Goal: Information Seeking & Learning: Learn about a topic

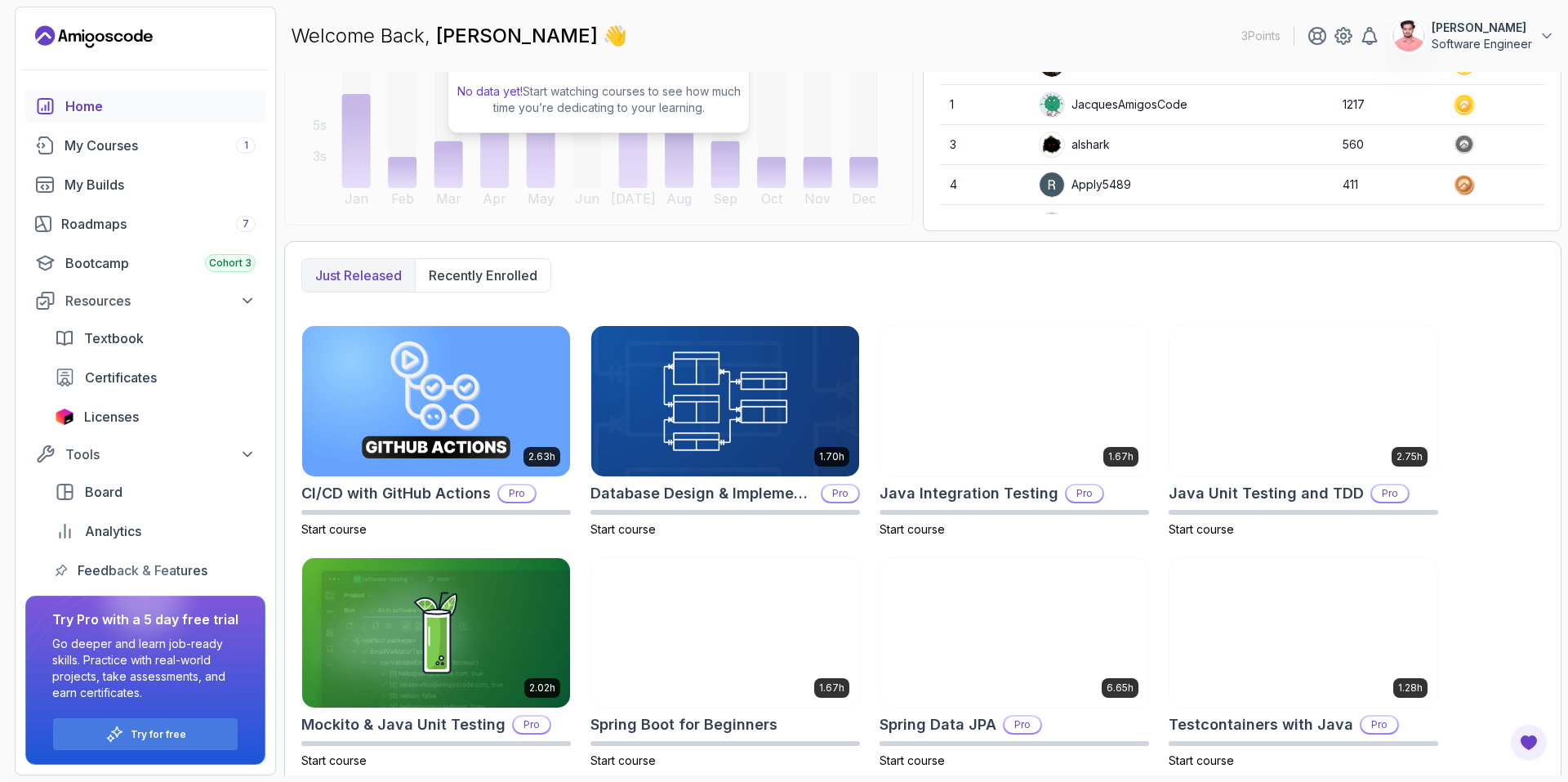
scroll to position [266, 0]
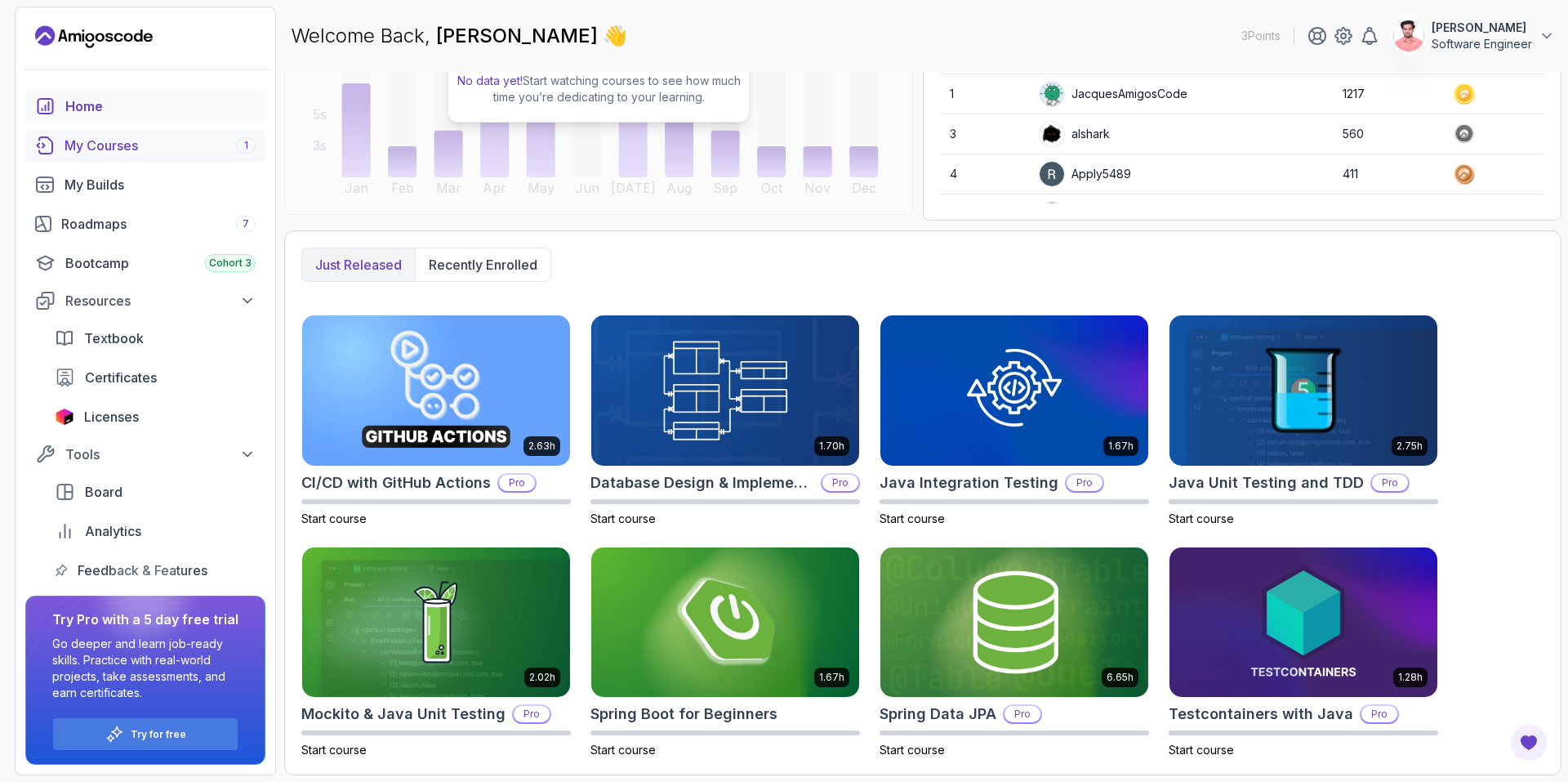
click at [135, 145] on div "My Courses 1" at bounding box center [160, 146] width 191 height 20
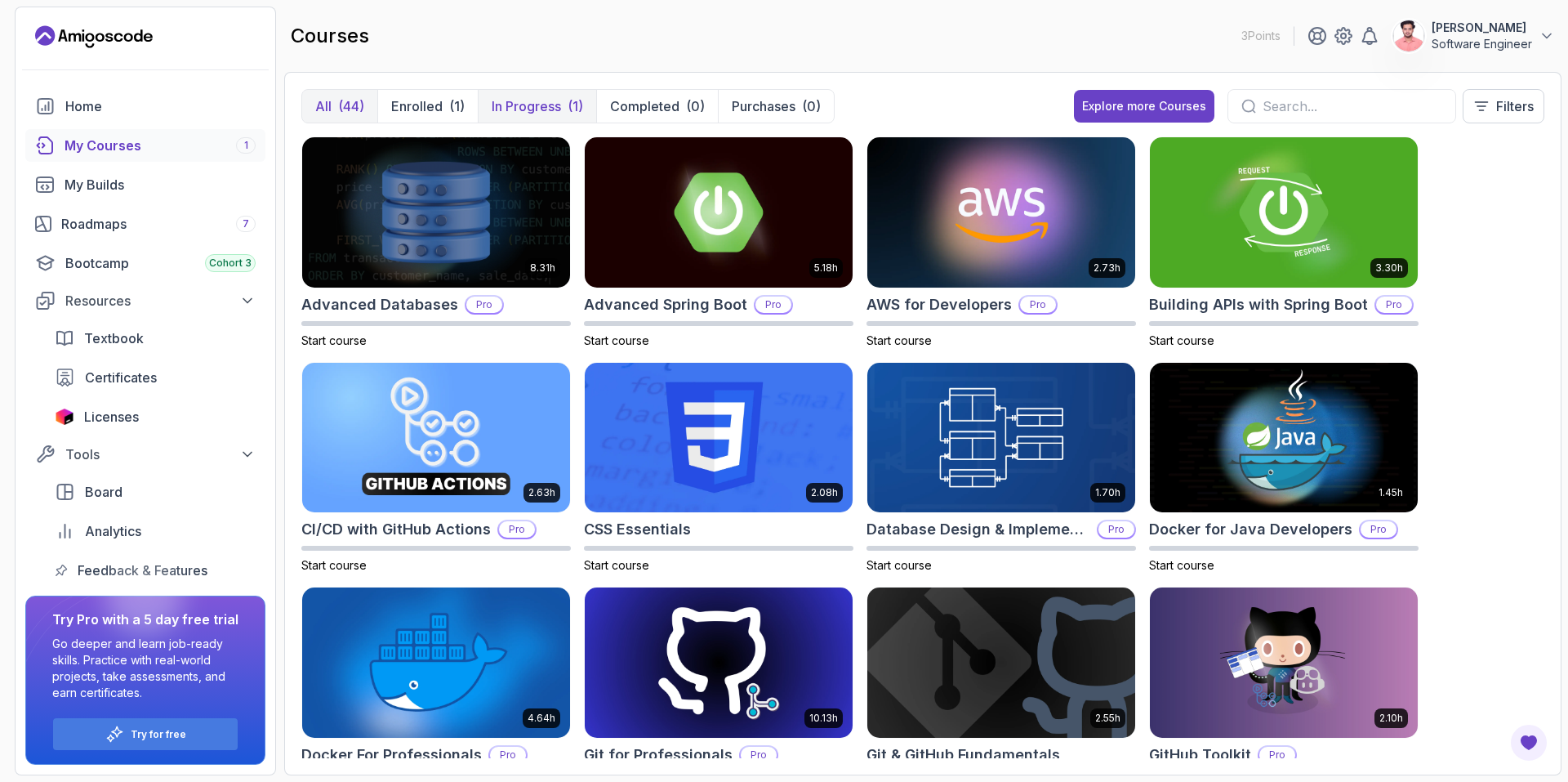
click at [566, 110] on button "In Progress (1)" at bounding box center [537, 106] width 119 height 33
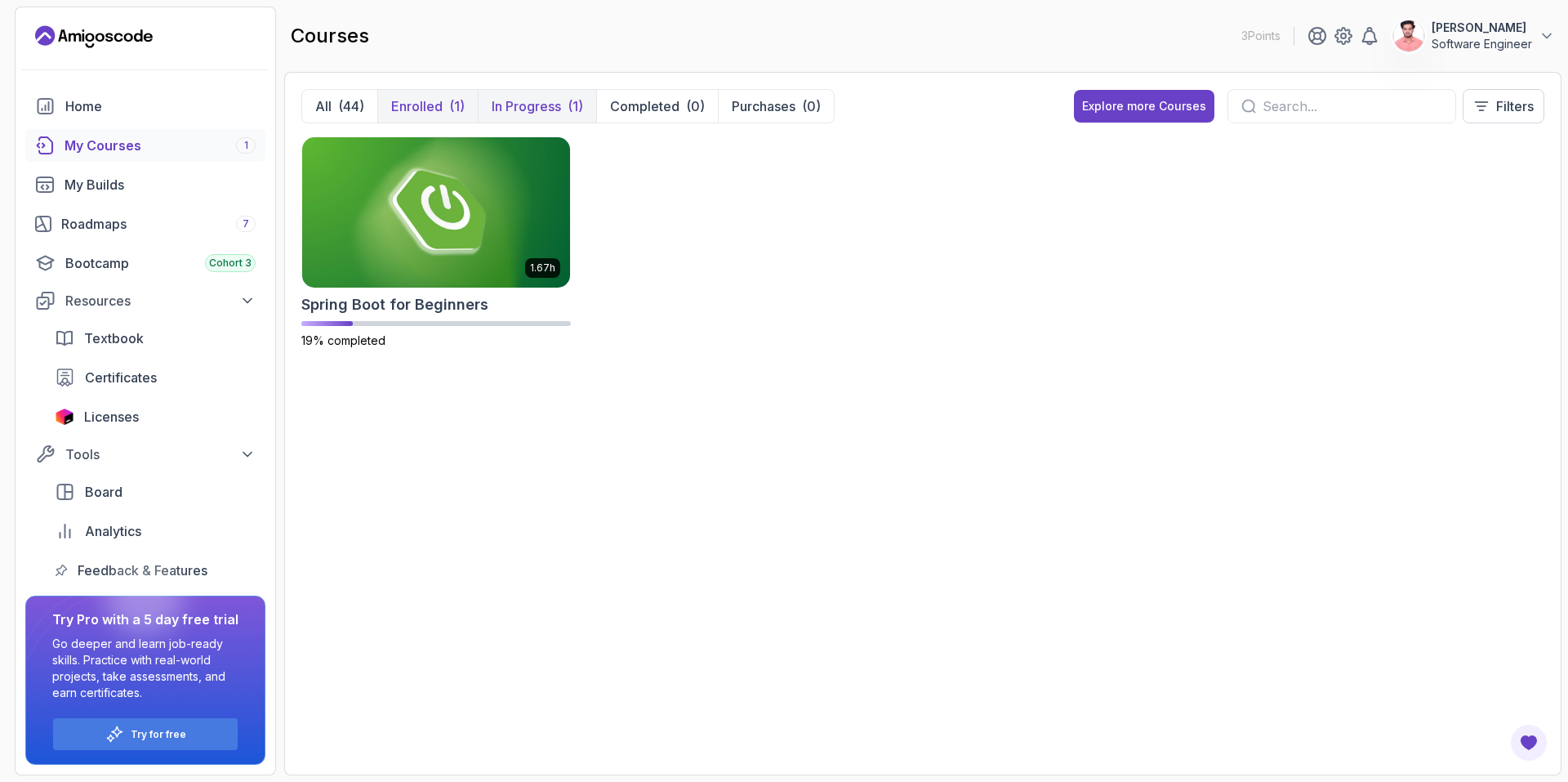
click at [453, 114] on div "(1)" at bounding box center [456, 106] width 16 height 20
click at [357, 101] on div "(44)" at bounding box center [351, 106] width 26 height 20
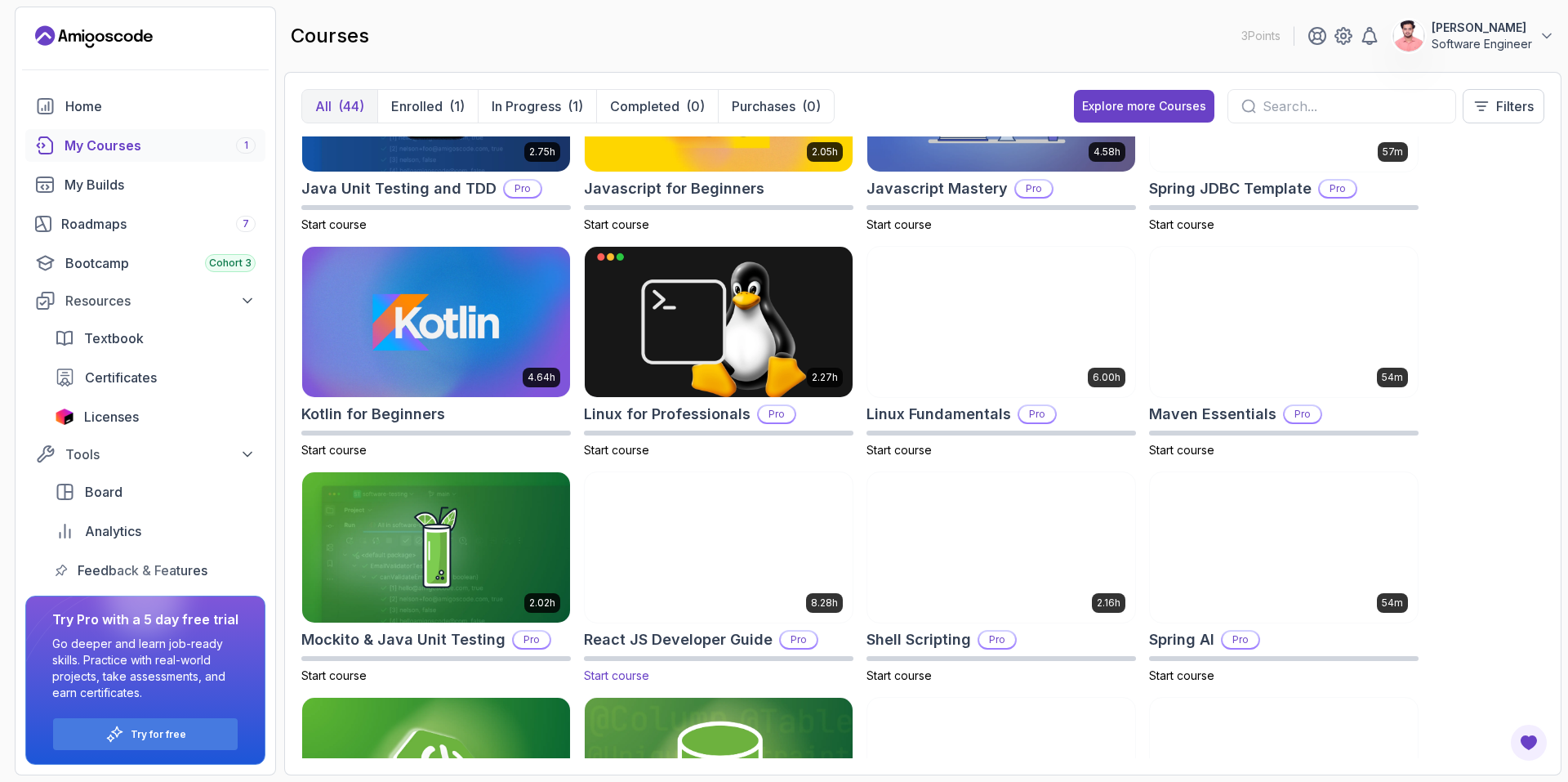
scroll to position [1862, 0]
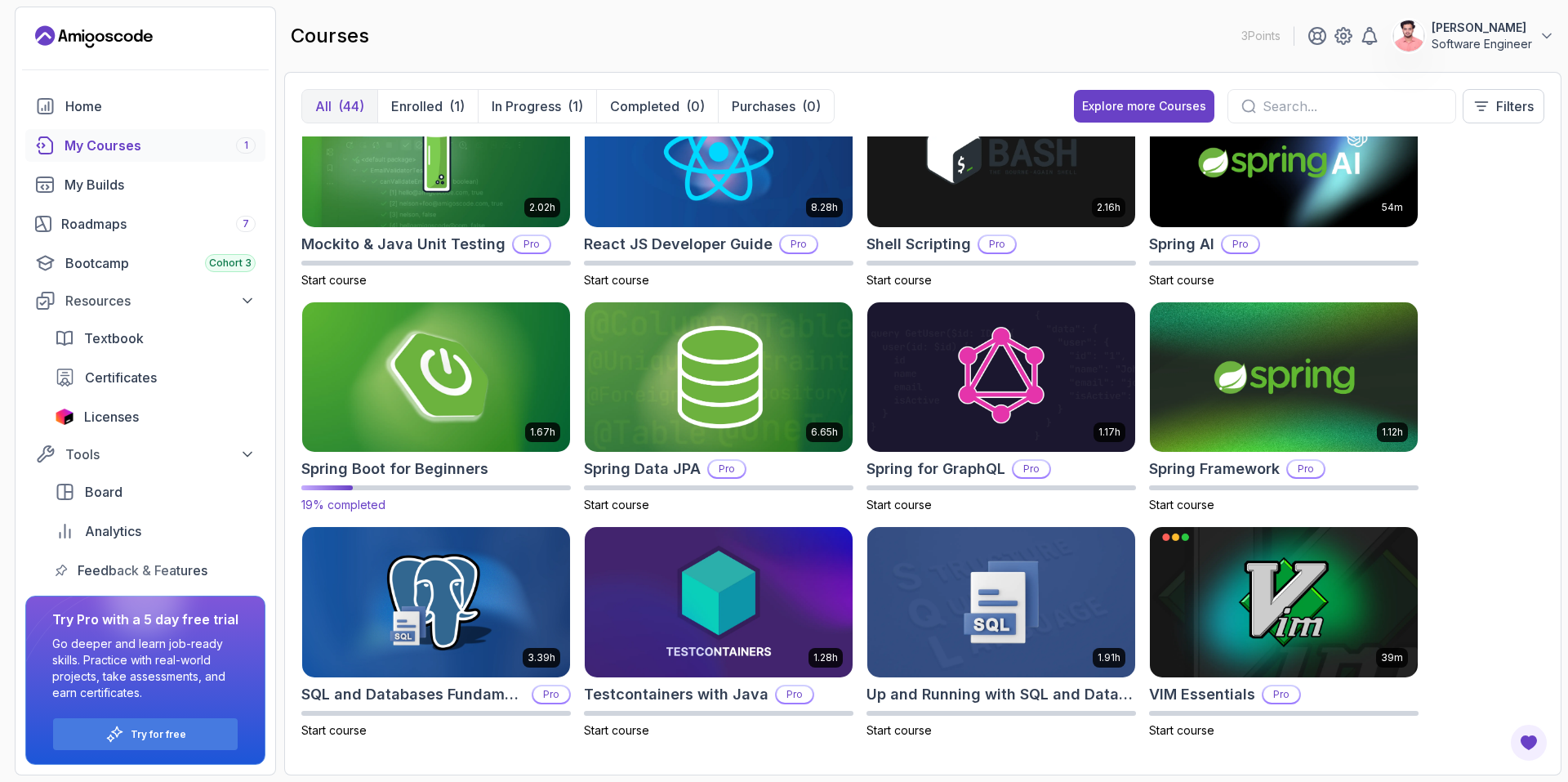
click at [448, 355] on img at bounding box center [435, 376] width 281 height 158
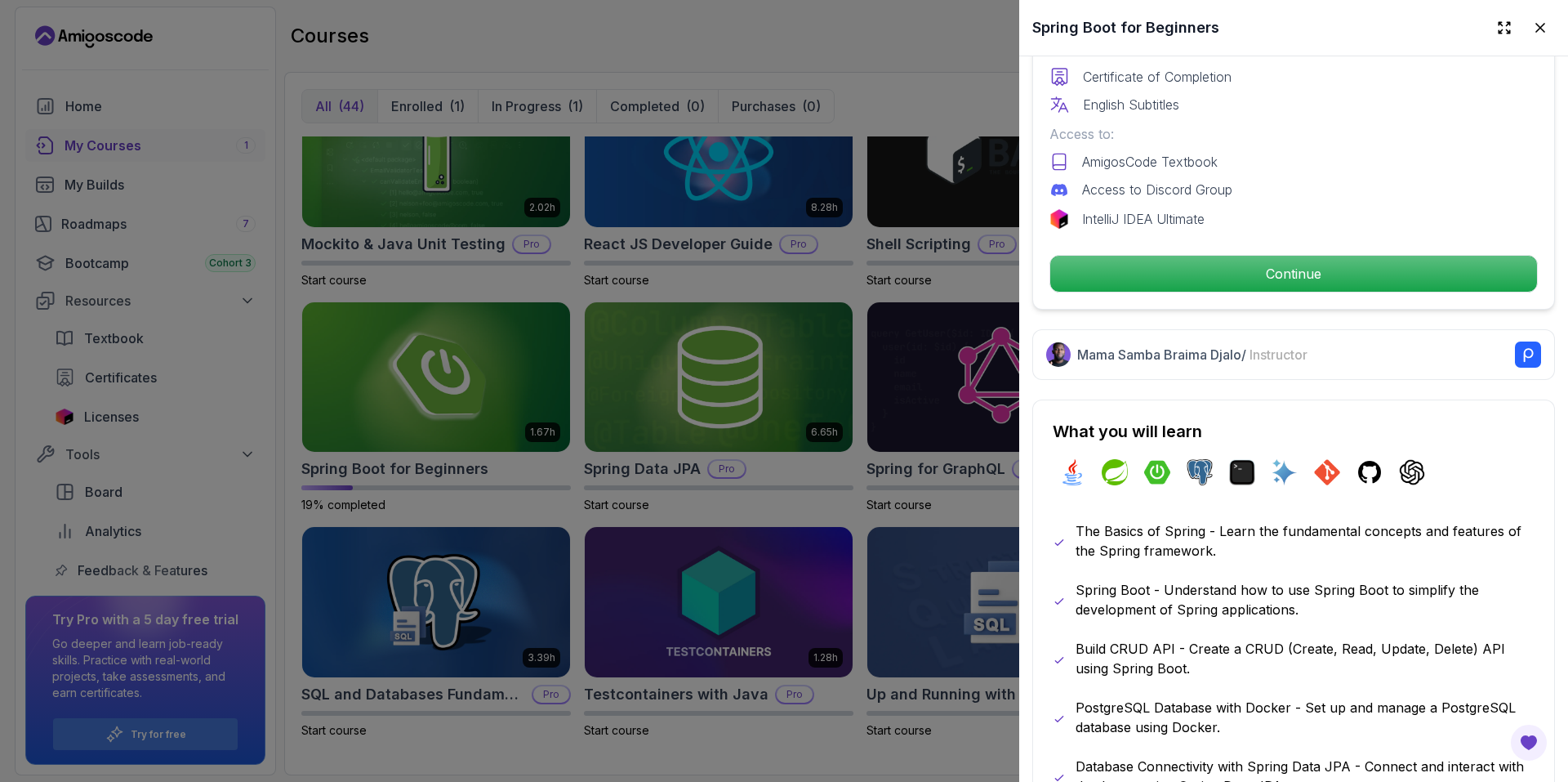
scroll to position [0, 0]
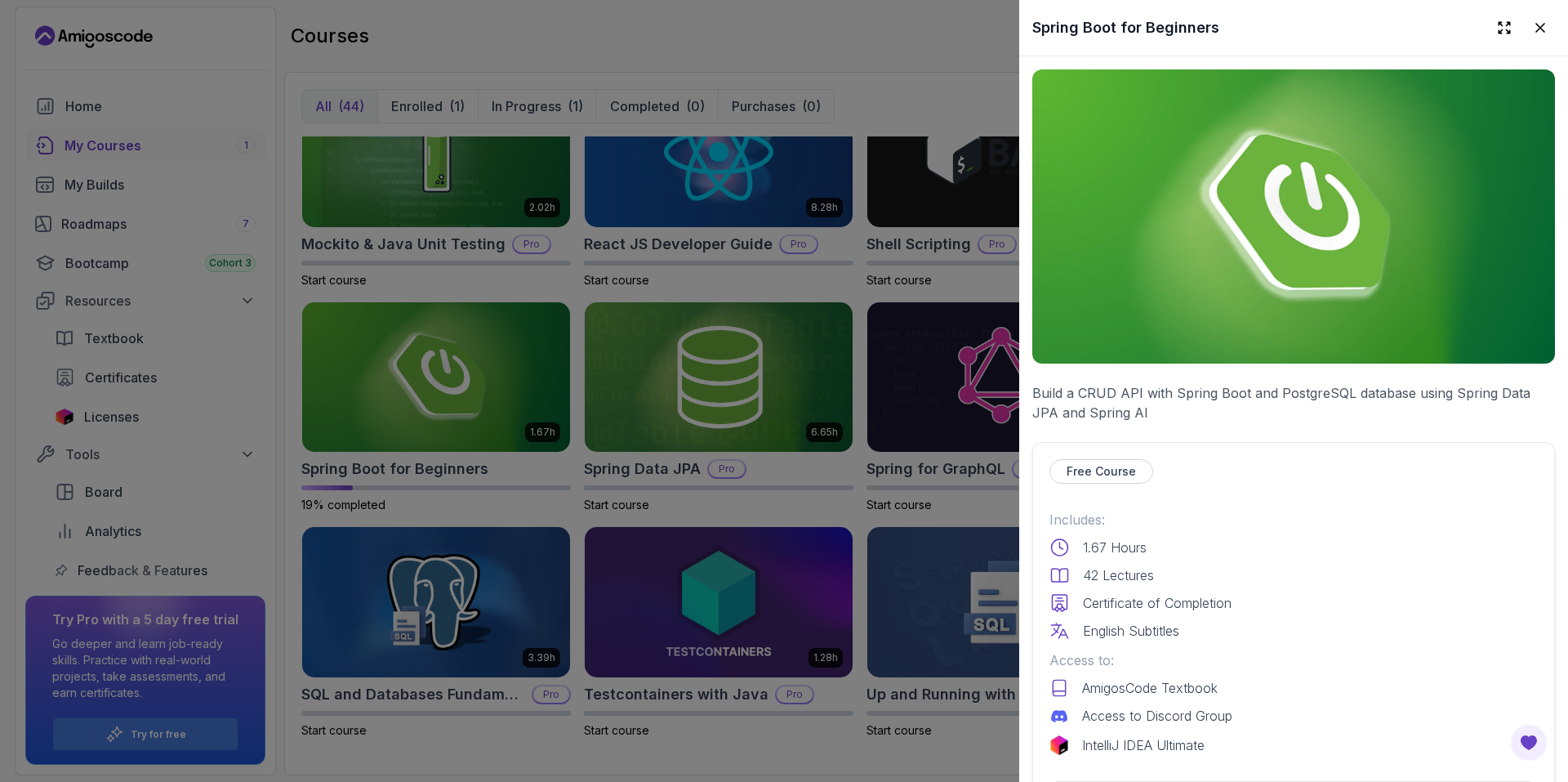
click at [902, 507] on div at bounding box center [784, 391] width 1568 height 782
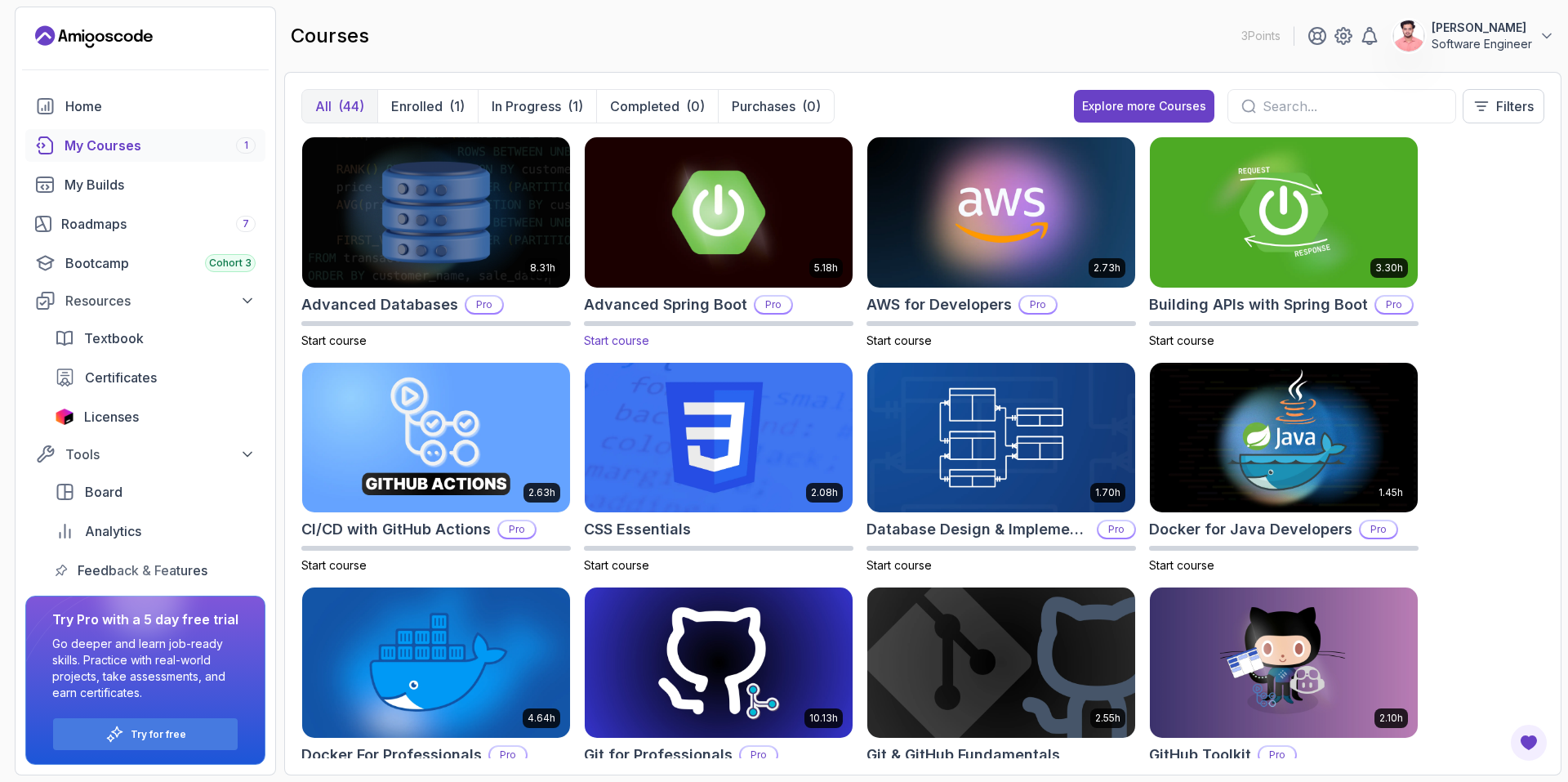
click at [735, 230] on img at bounding box center [718, 212] width 281 height 158
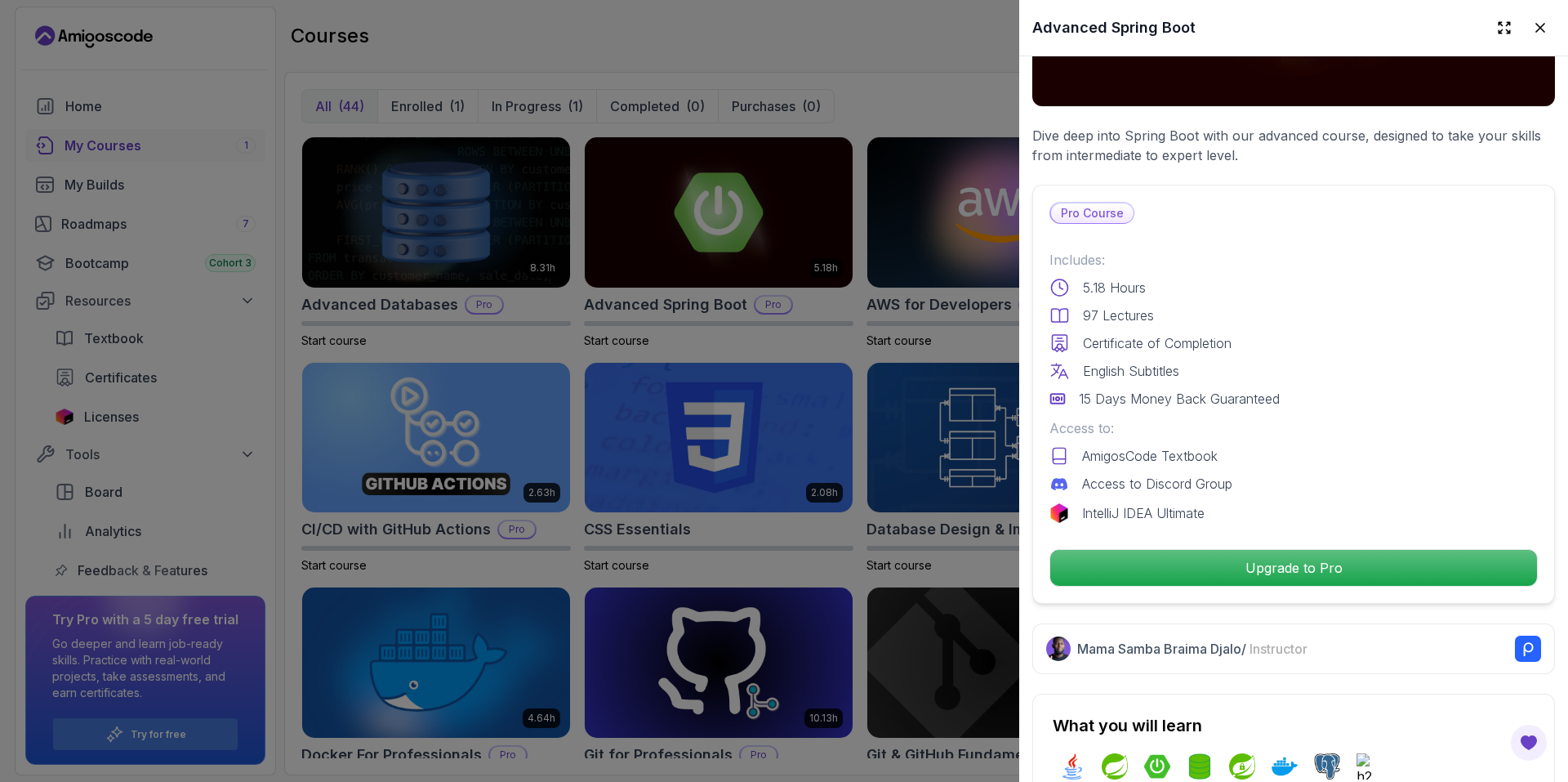
scroll to position [272, 0]
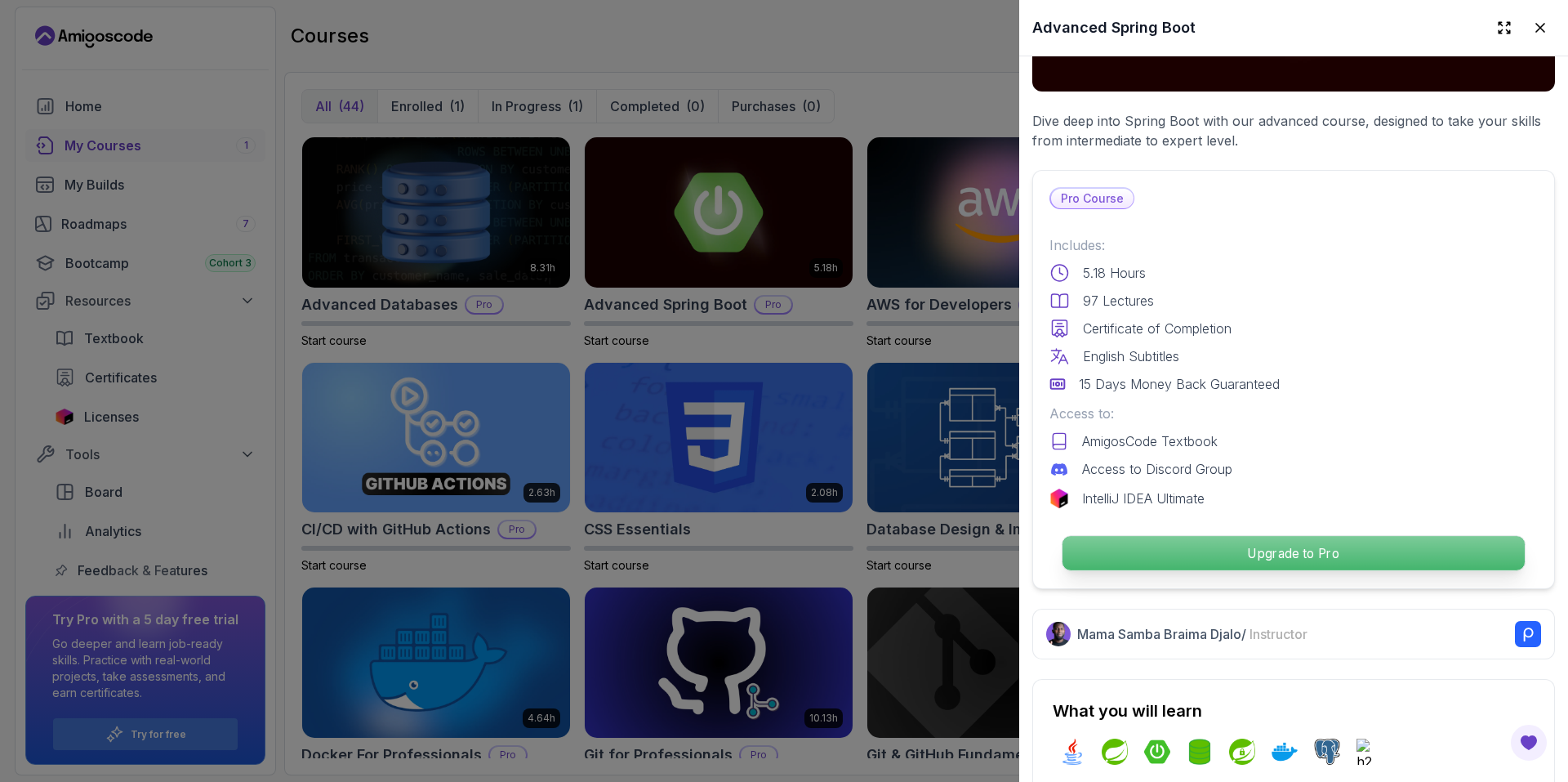
click at [1265, 542] on p "Upgrade to Pro" at bounding box center [1293, 553] width 462 height 34
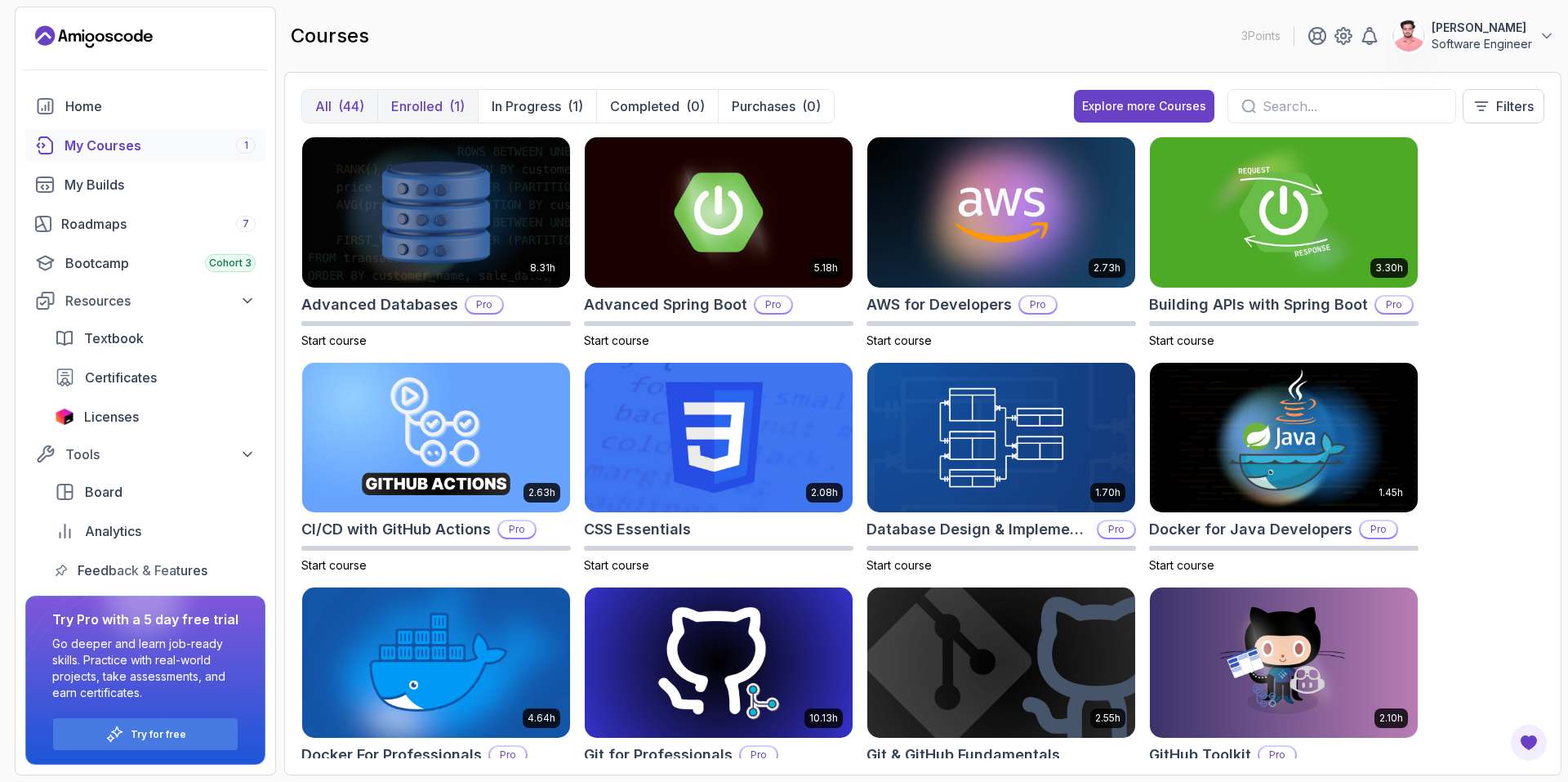
click at [426, 99] on p "Enrolled" at bounding box center [416, 106] width 52 height 20
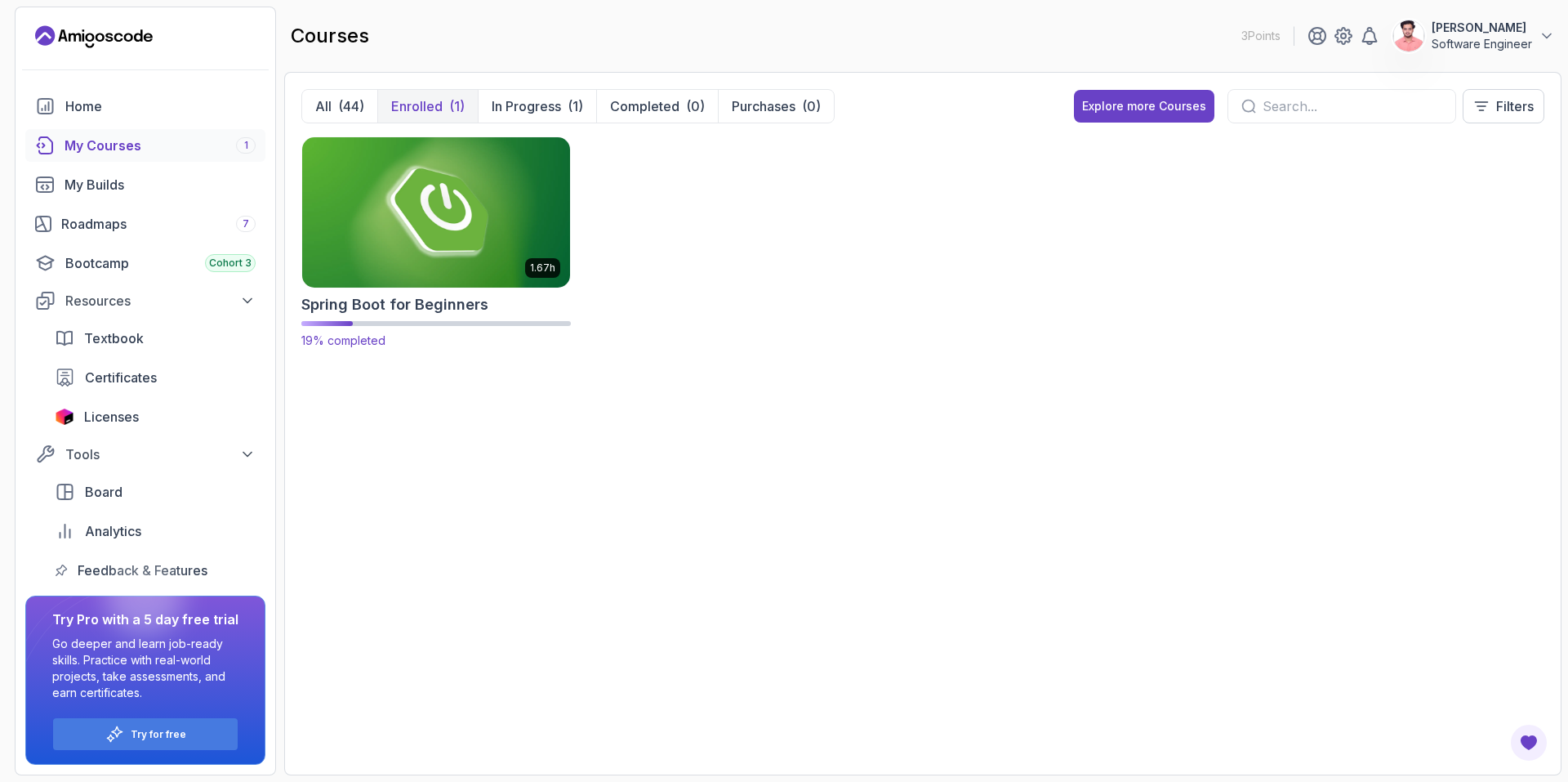
click at [373, 227] on img at bounding box center [435, 212] width 281 height 158
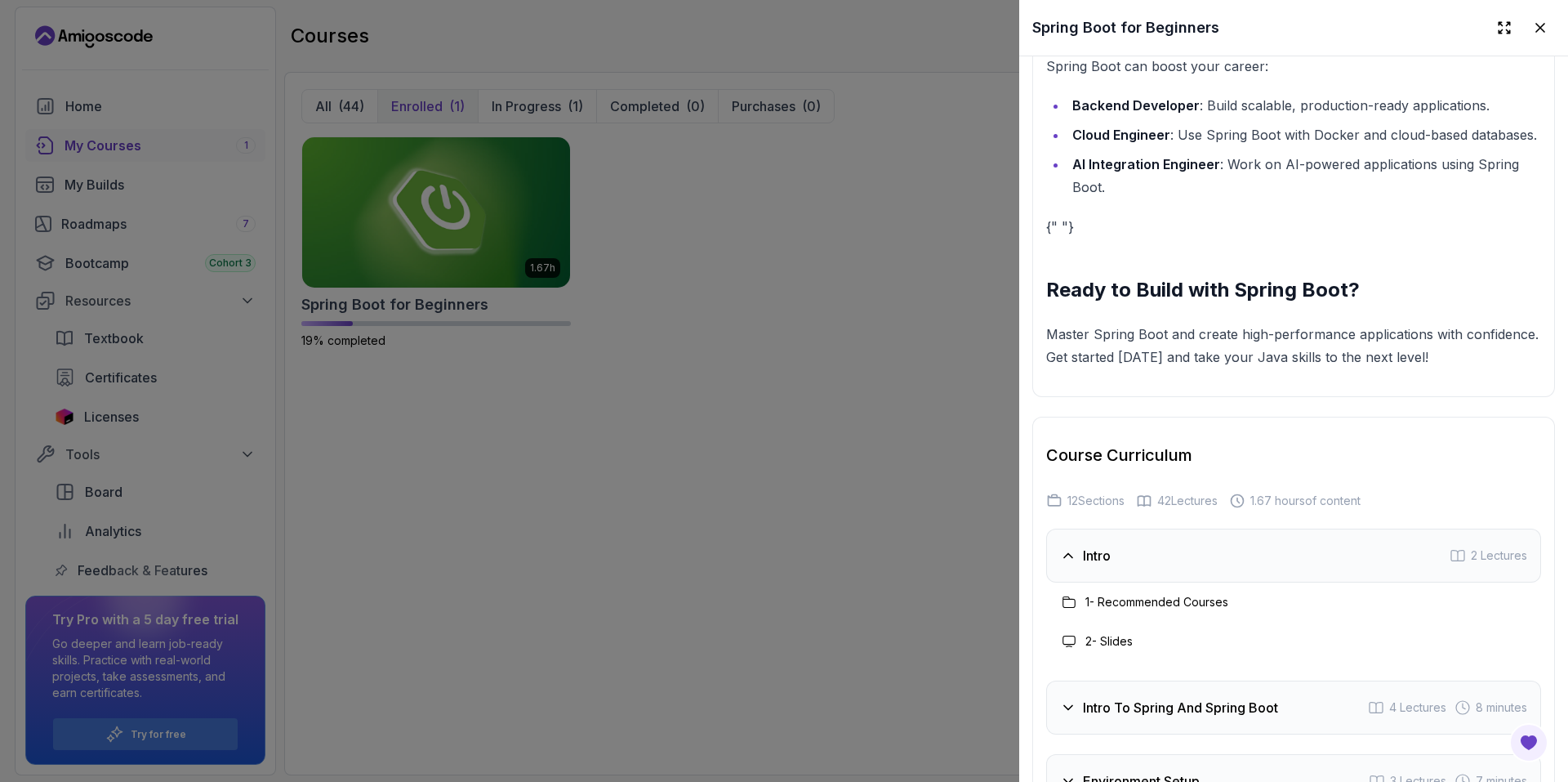
scroll to position [2450, 0]
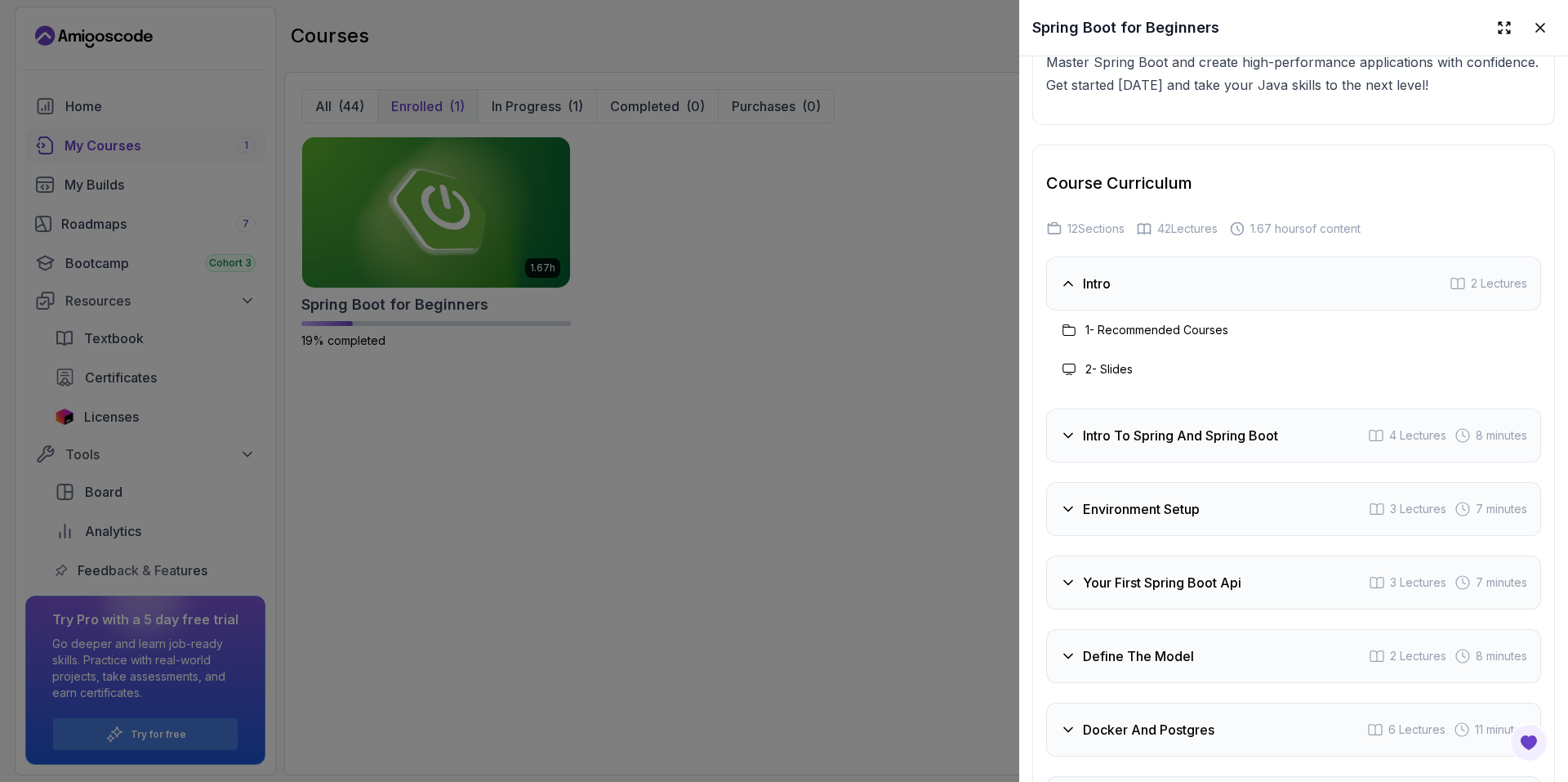
click at [1198, 310] on div "Intro 2 Lectures" at bounding box center [1293, 284] width 495 height 54
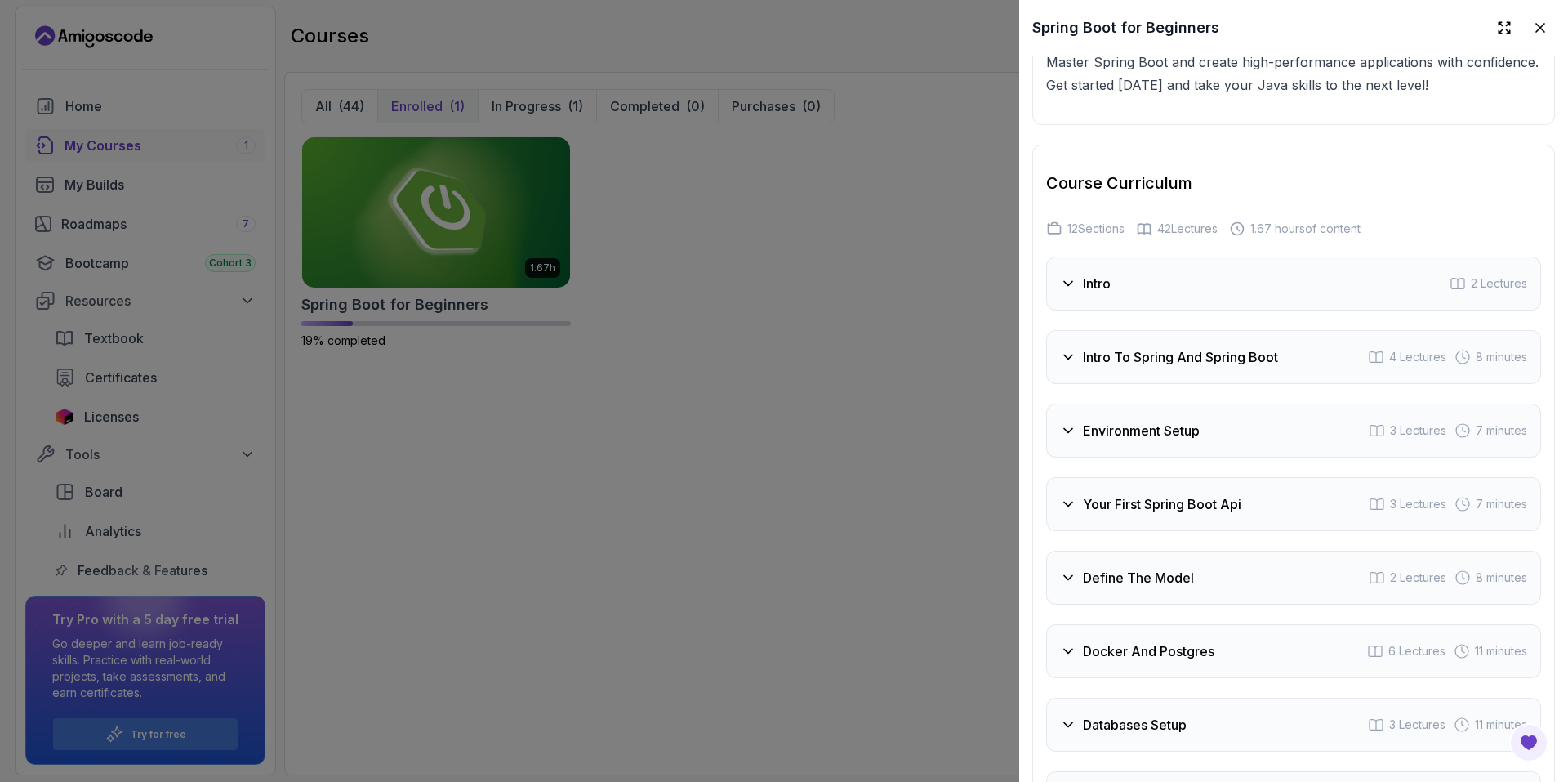
click at [1198, 310] on div "Intro 2 Lectures" at bounding box center [1293, 284] width 495 height 54
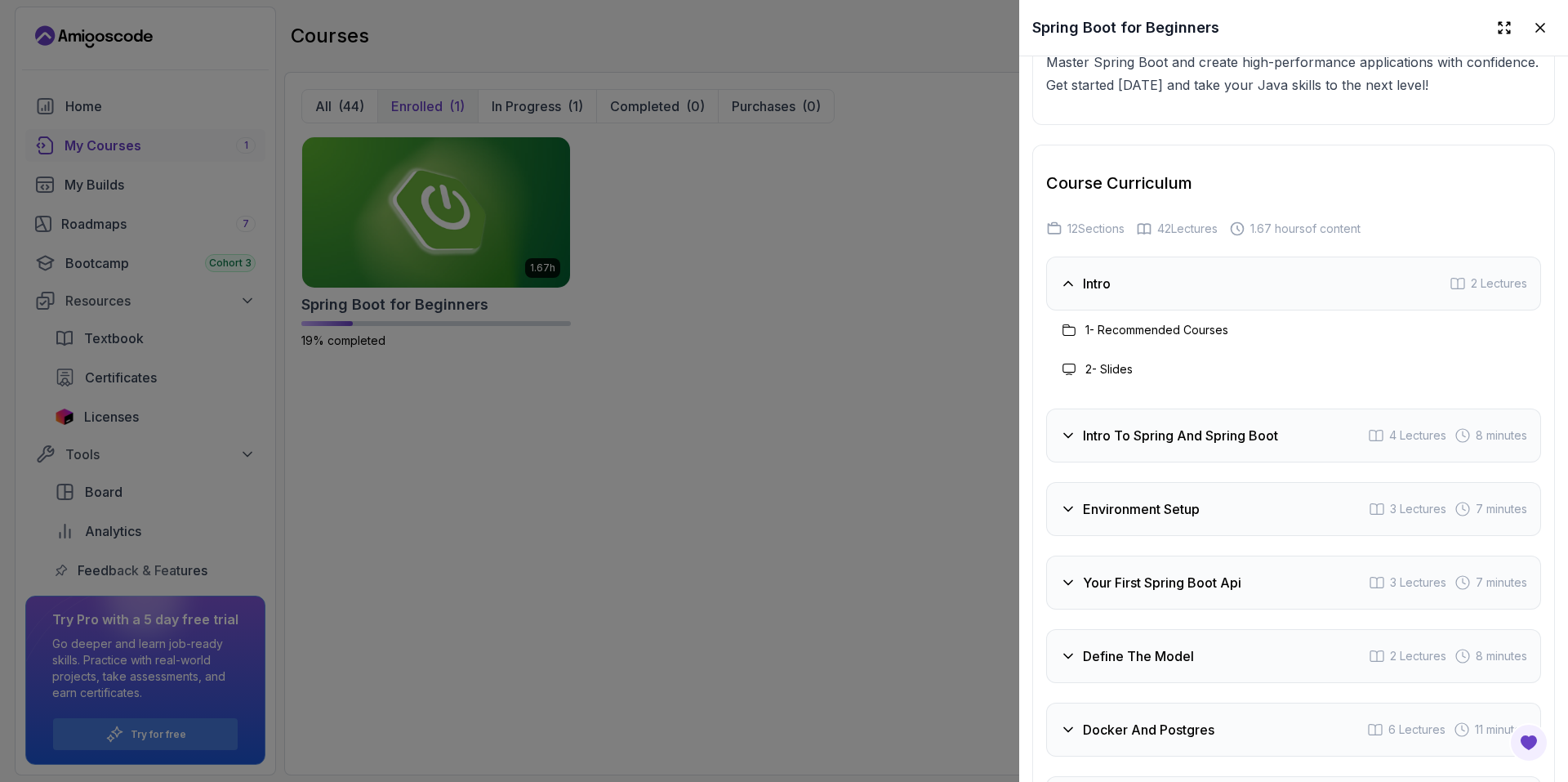
click at [1193, 445] on h3 "Intro To Spring And Spring Boot" at bounding box center [1180, 435] width 195 height 20
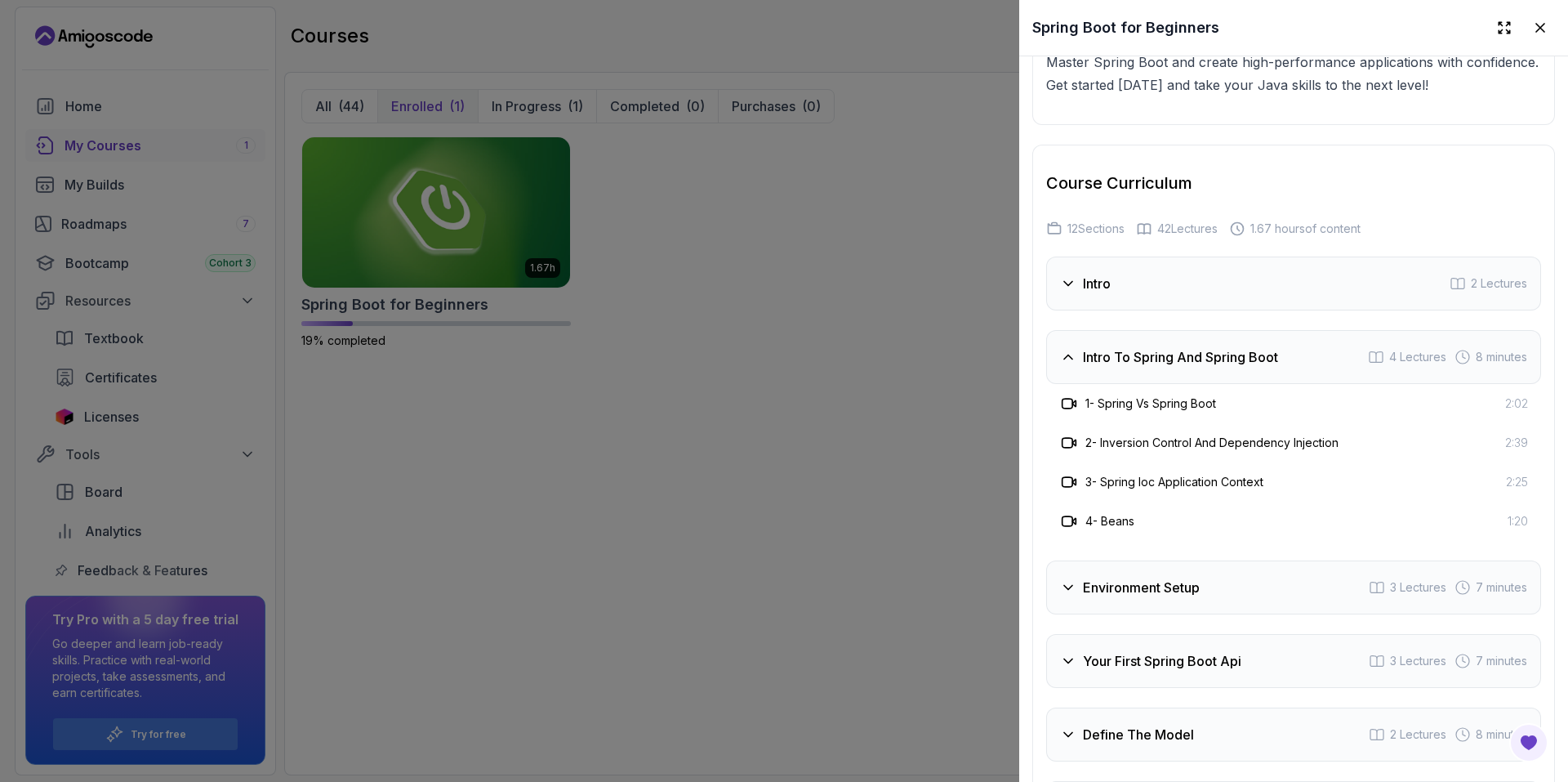
click at [1172, 597] on h3 "Environment Setup" at bounding box center [1141, 587] width 117 height 20
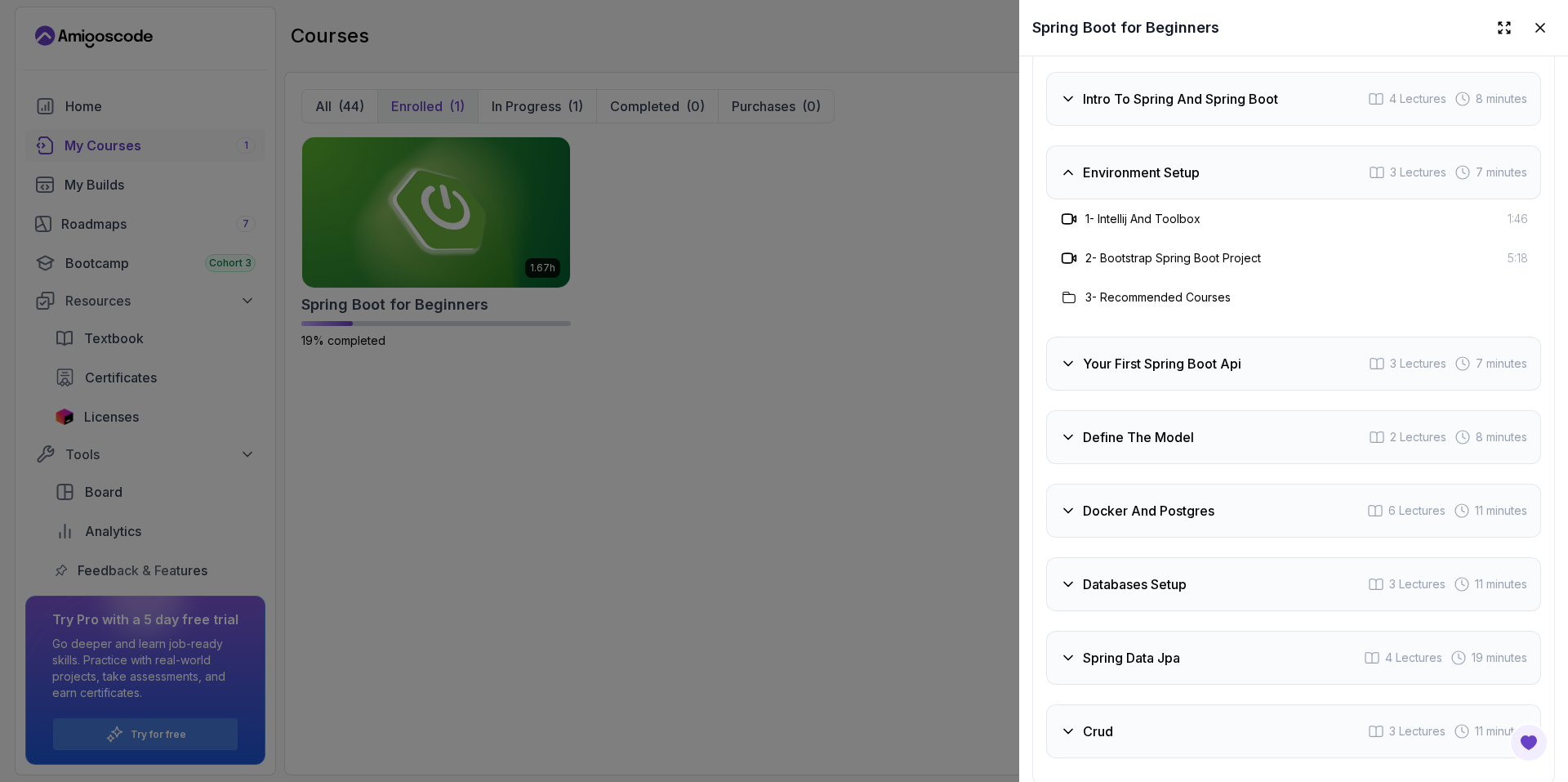
scroll to position [2722, 0]
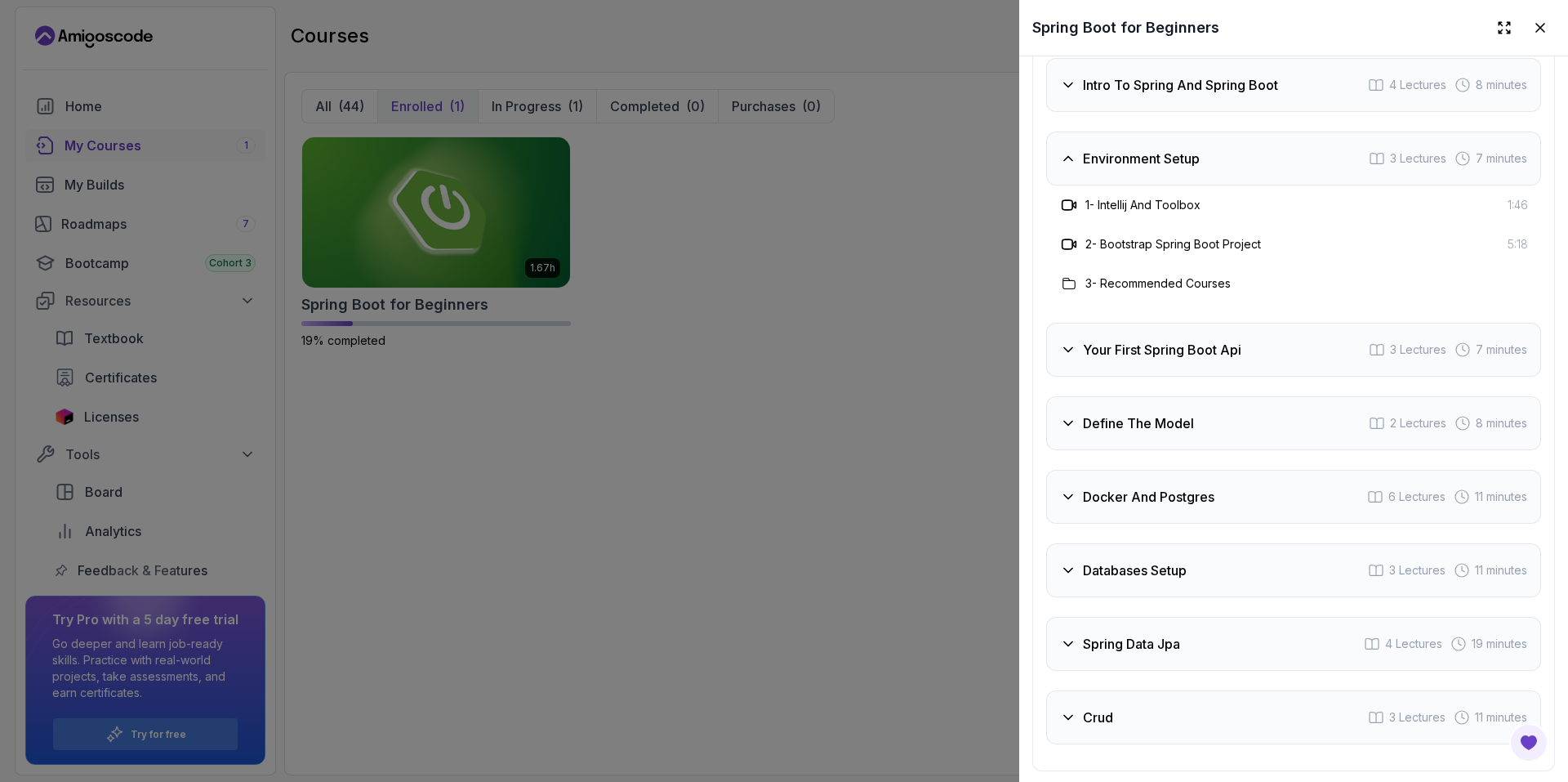
click at [1199, 376] on div "Your First Spring Boot Api 3 Lectures 7 minutes" at bounding box center [1293, 349] width 495 height 54
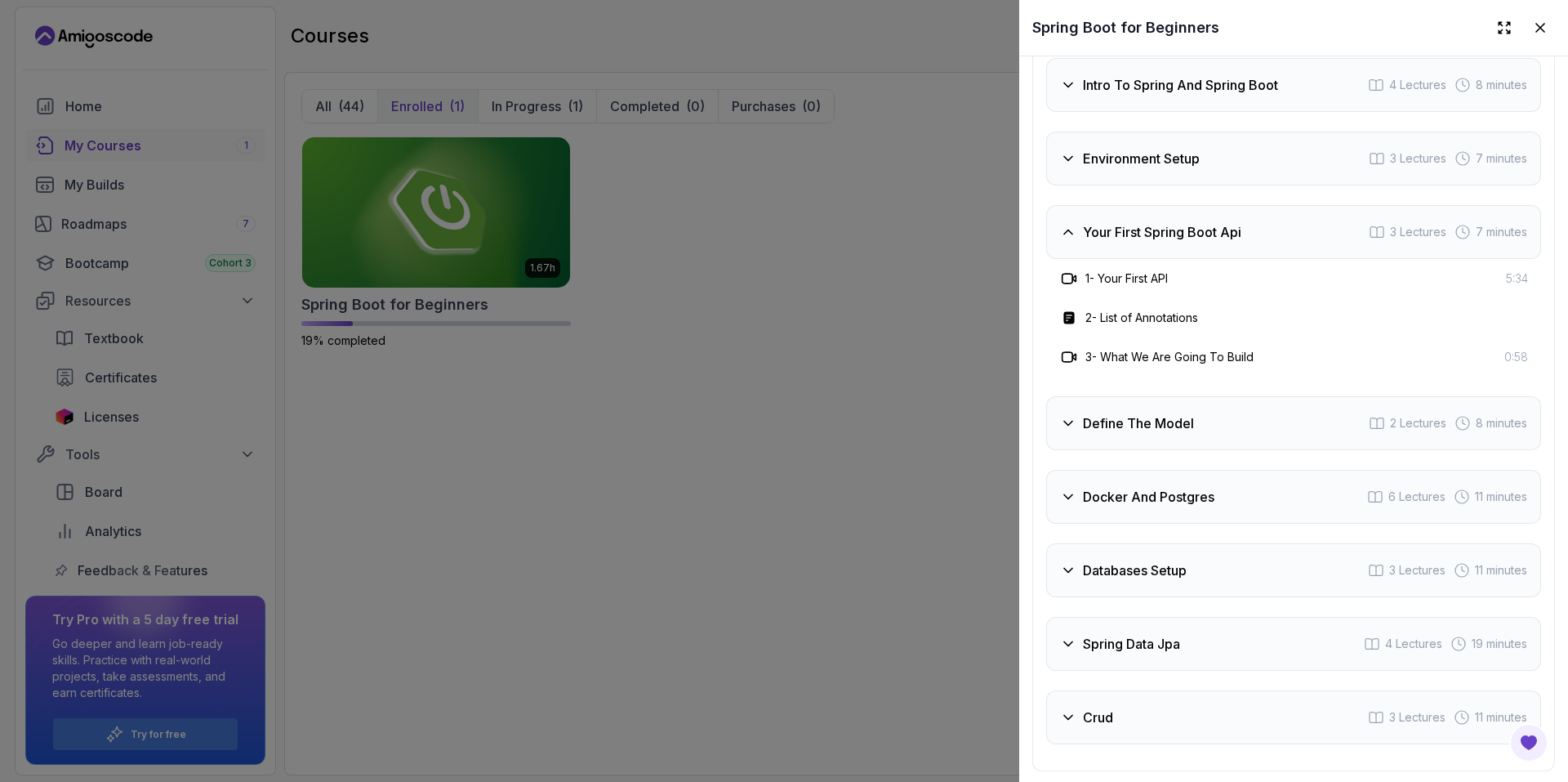
click at [1175, 430] on h3 "Define The Model" at bounding box center [1139, 423] width 111 height 20
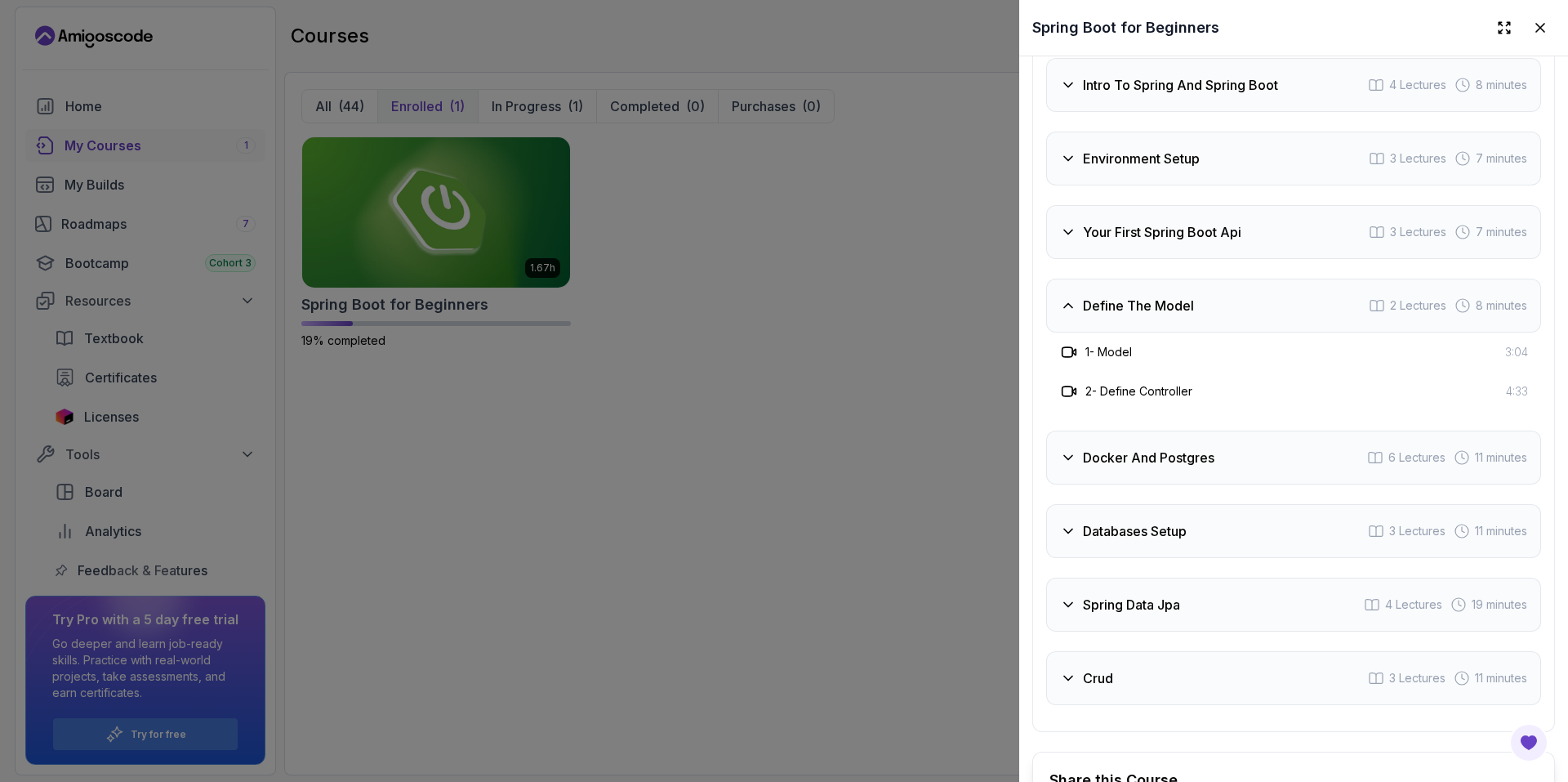
click at [1175, 460] on div "Docker And Postgres 6 Lectures 11 minutes" at bounding box center [1293, 457] width 495 height 54
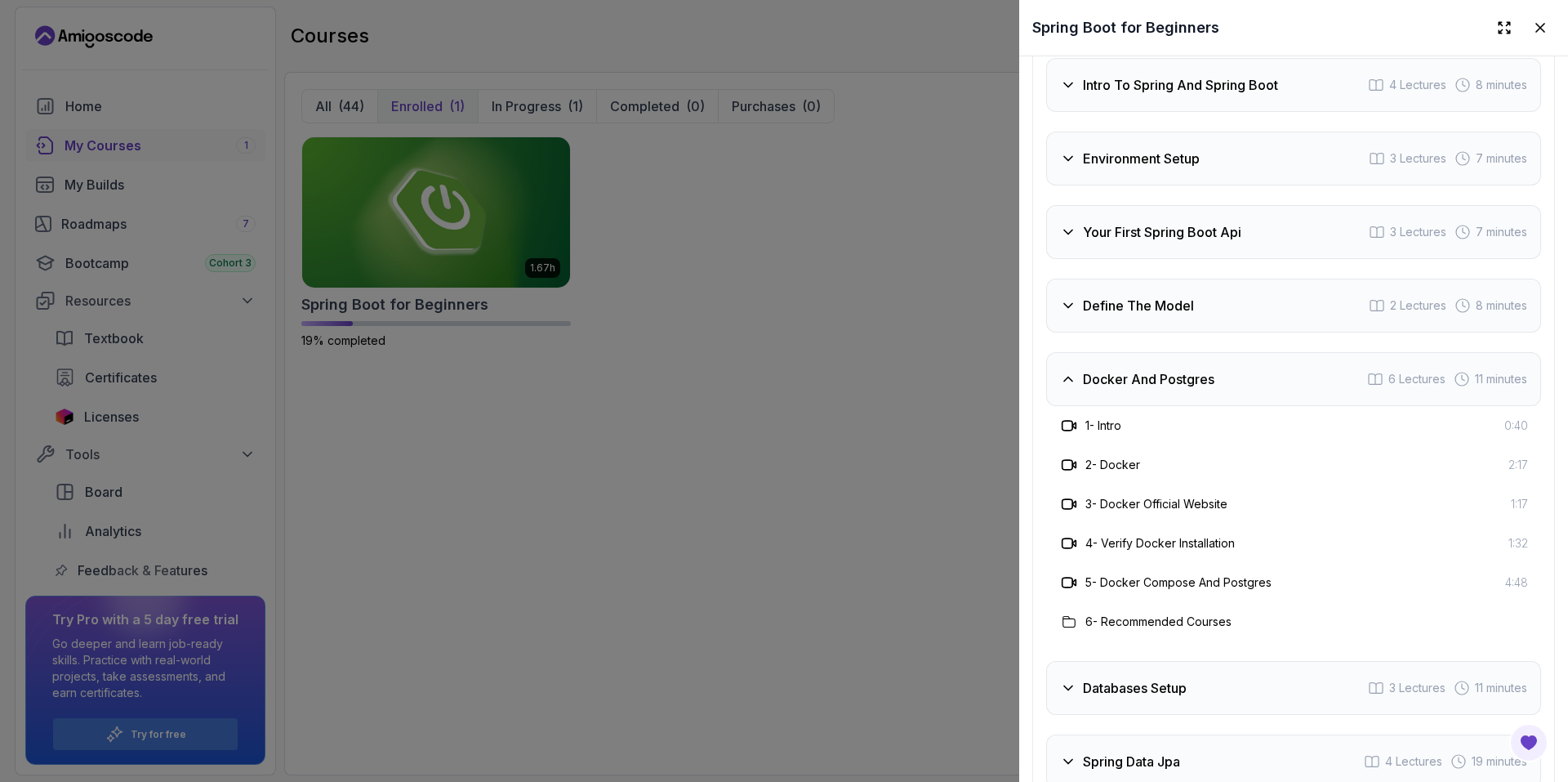
click at [1187, 389] on h3 "Docker And Postgres" at bounding box center [1148, 379] width 132 height 20
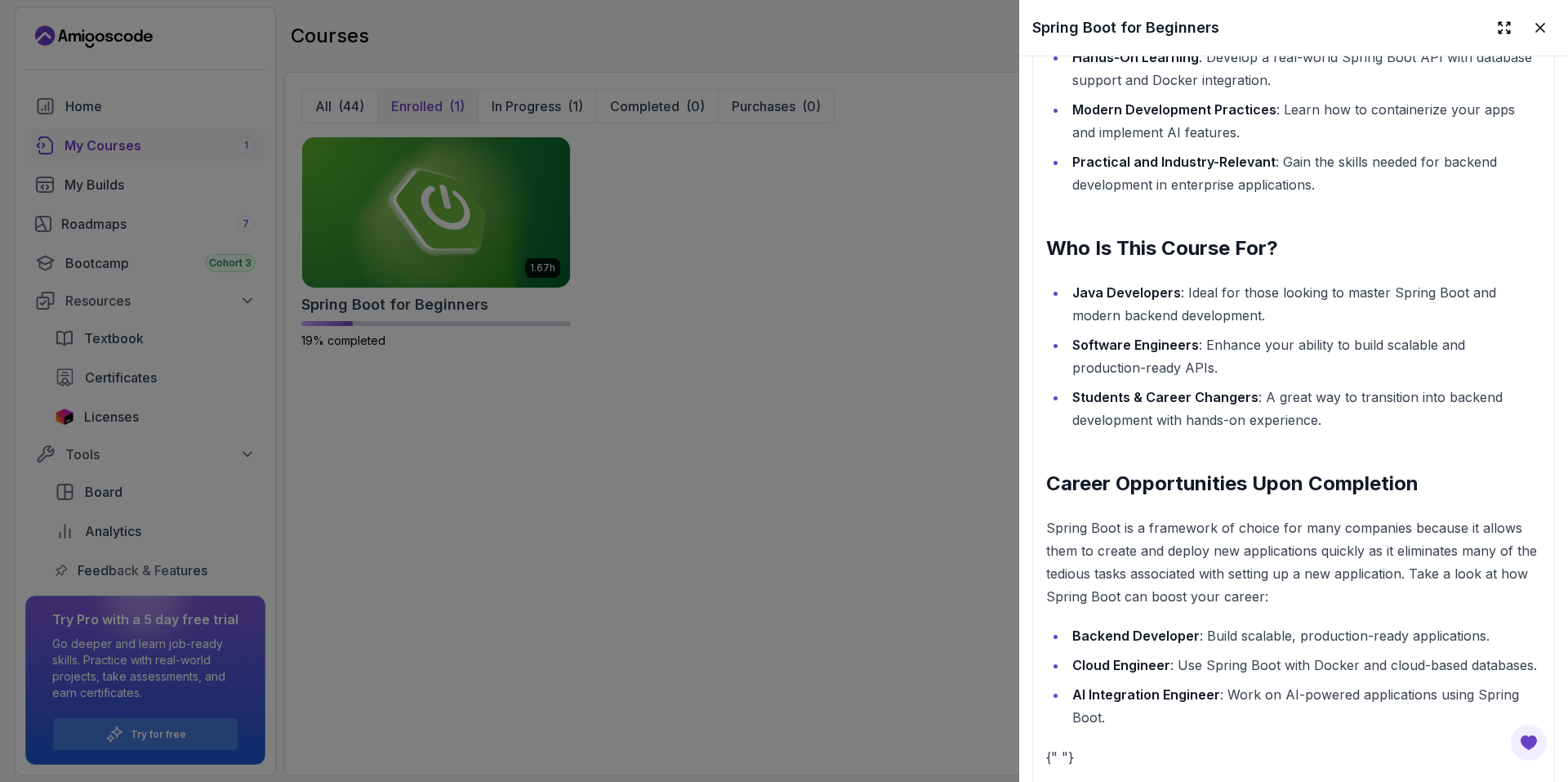
scroll to position [2178, 0]
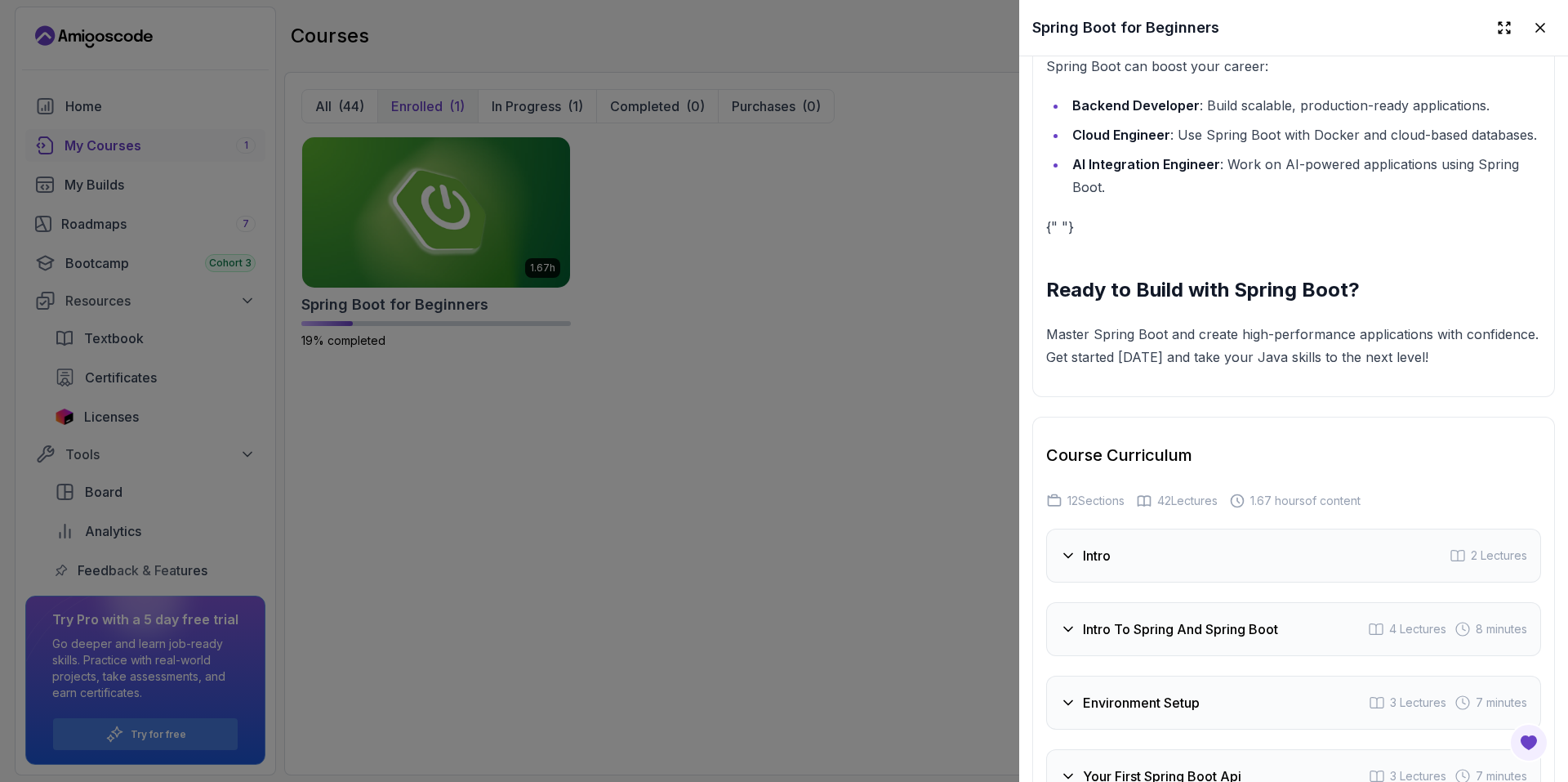
click at [1160, 559] on div "Intro 2 Lectures" at bounding box center [1293, 555] width 495 height 54
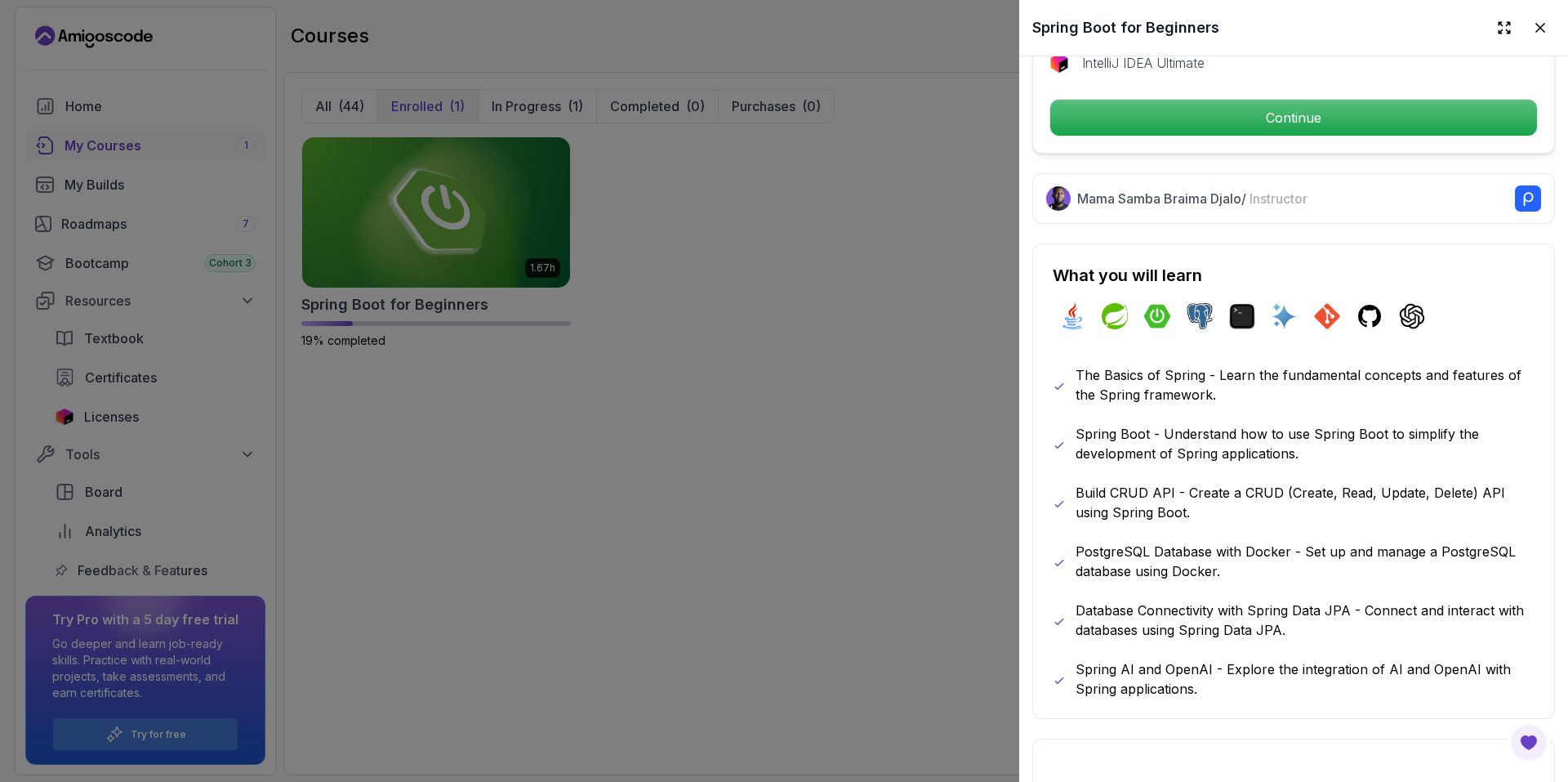
scroll to position [272, 0]
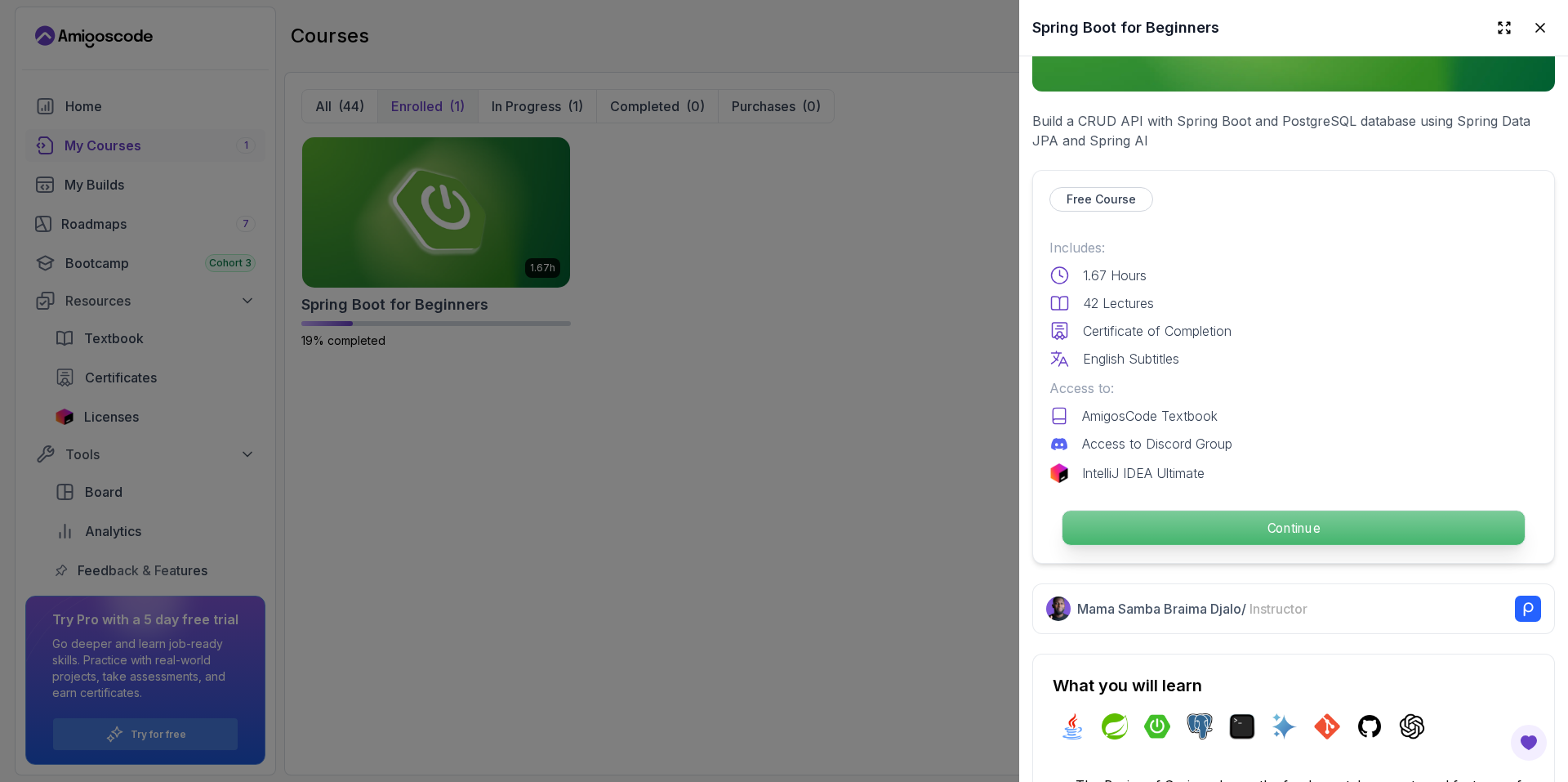
click at [1260, 513] on p "Continue" at bounding box center [1293, 528] width 462 height 34
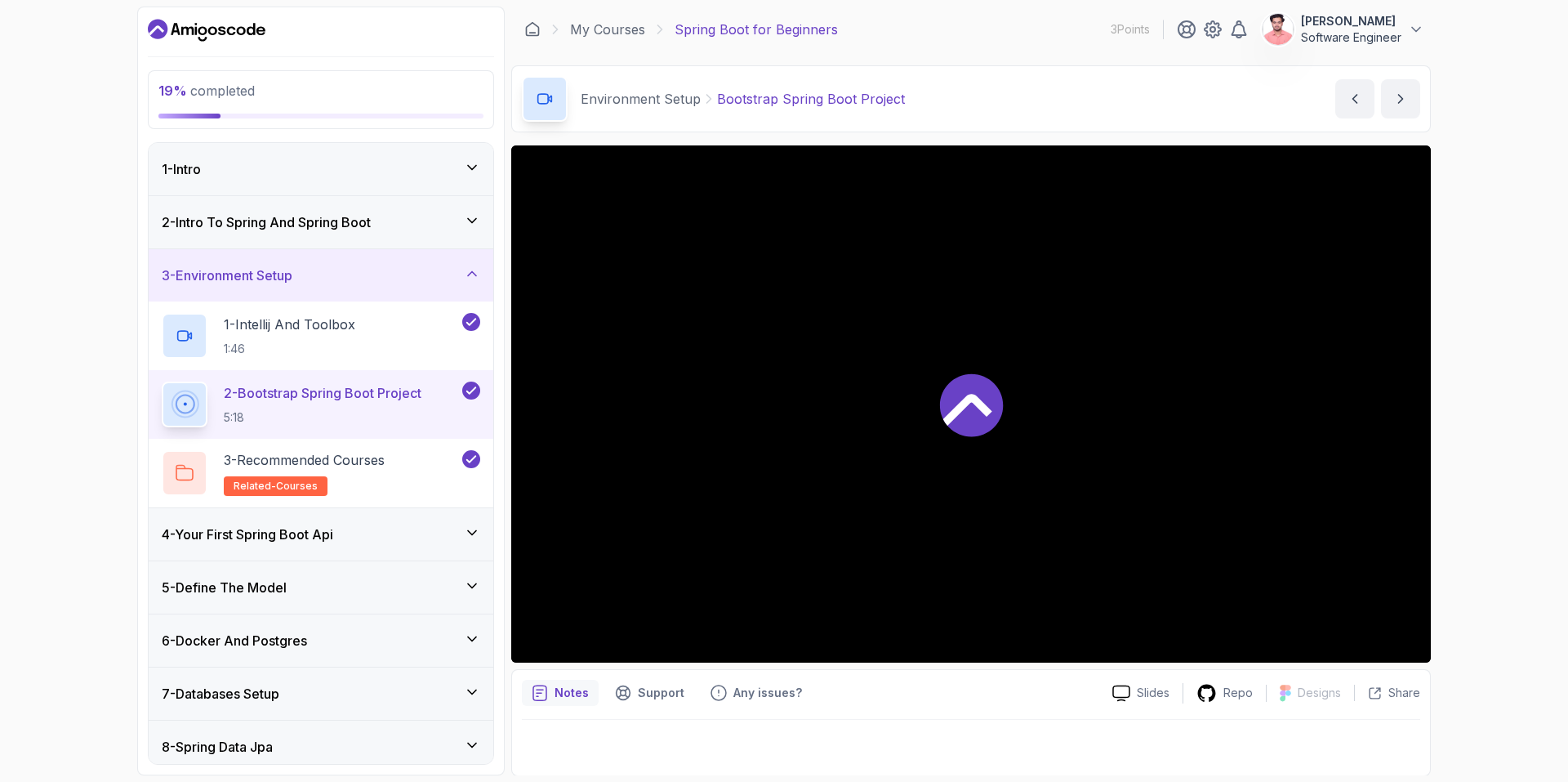
click at [218, 176] on div "1 - Intro" at bounding box center [321, 169] width 318 height 20
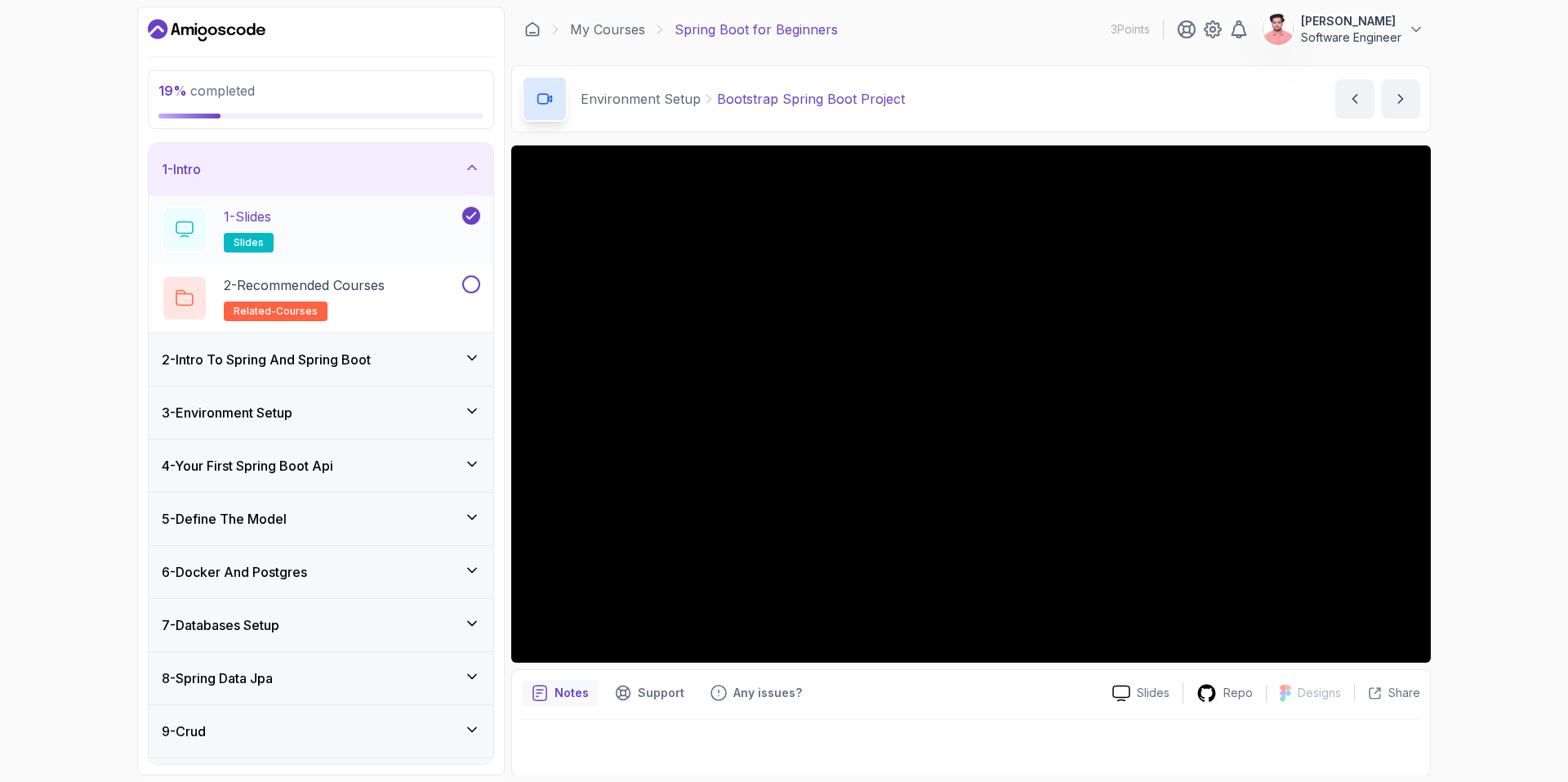
click at [303, 237] on div "1 - Slides slides" at bounding box center [310, 230] width 297 height 46
